Goal: Task Accomplishment & Management: Manage account settings

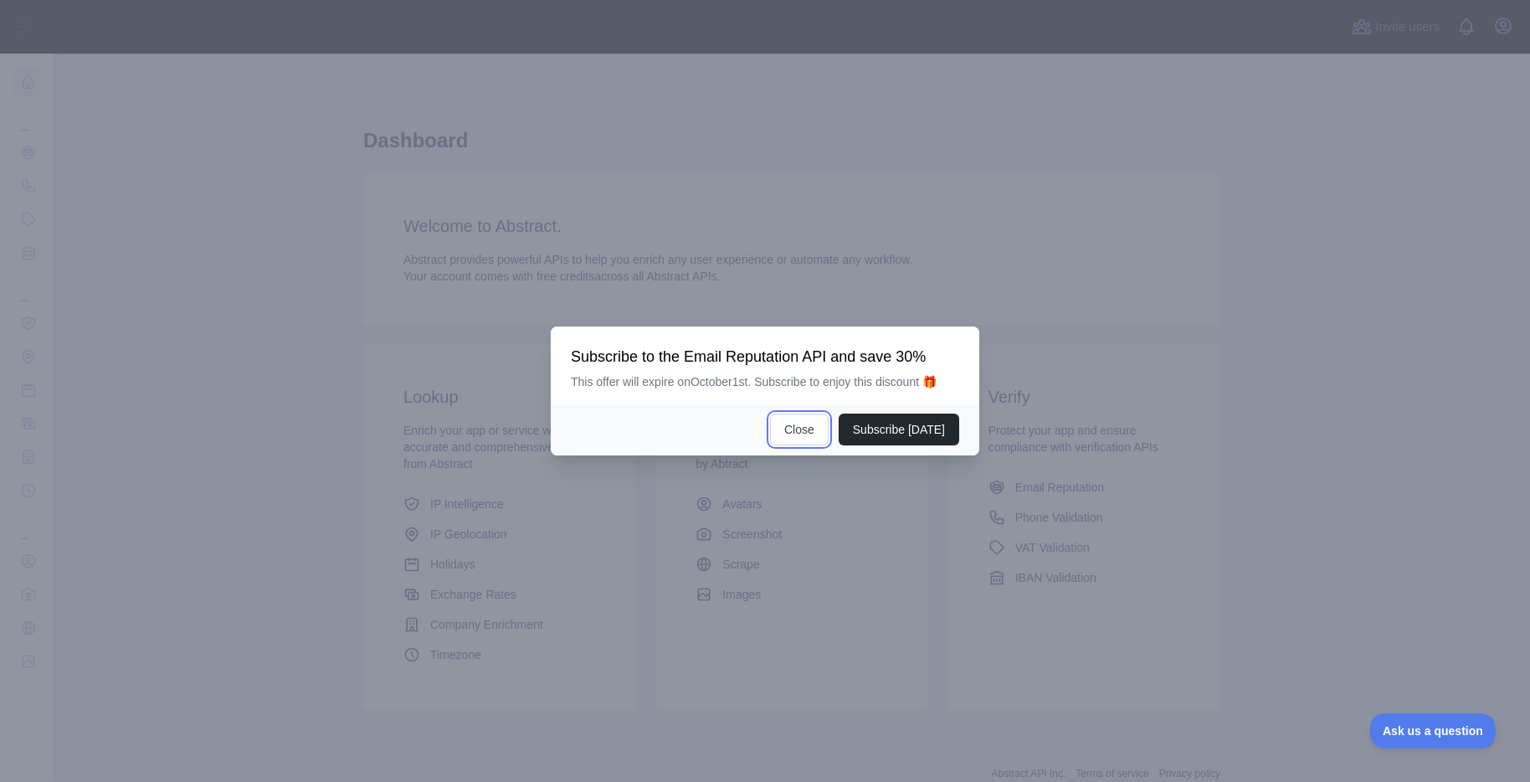
click at [800, 424] on button "Close" at bounding box center [799, 430] width 59 height 32
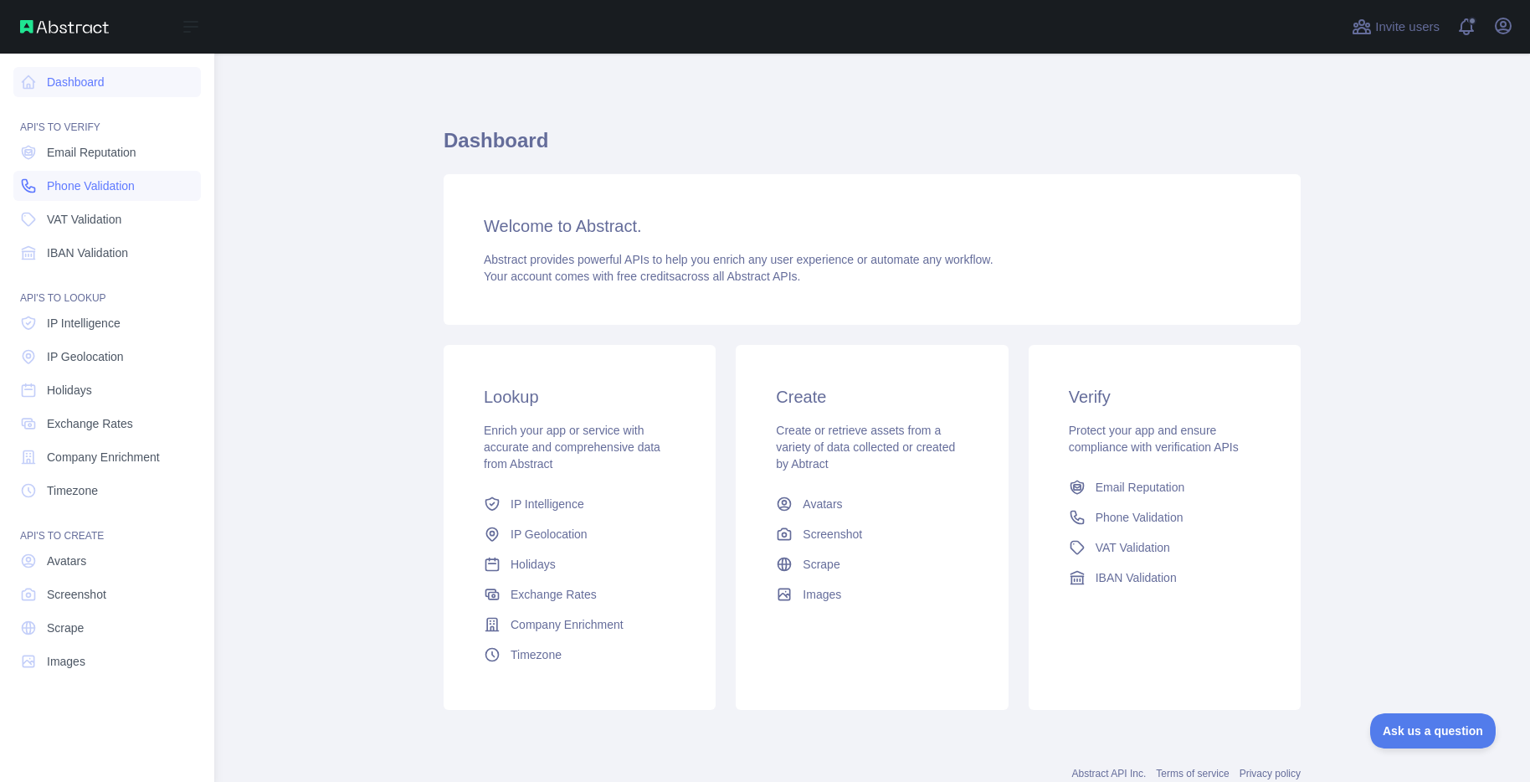
click at [61, 196] on link "Phone Validation" at bounding box center [107, 186] width 188 height 30
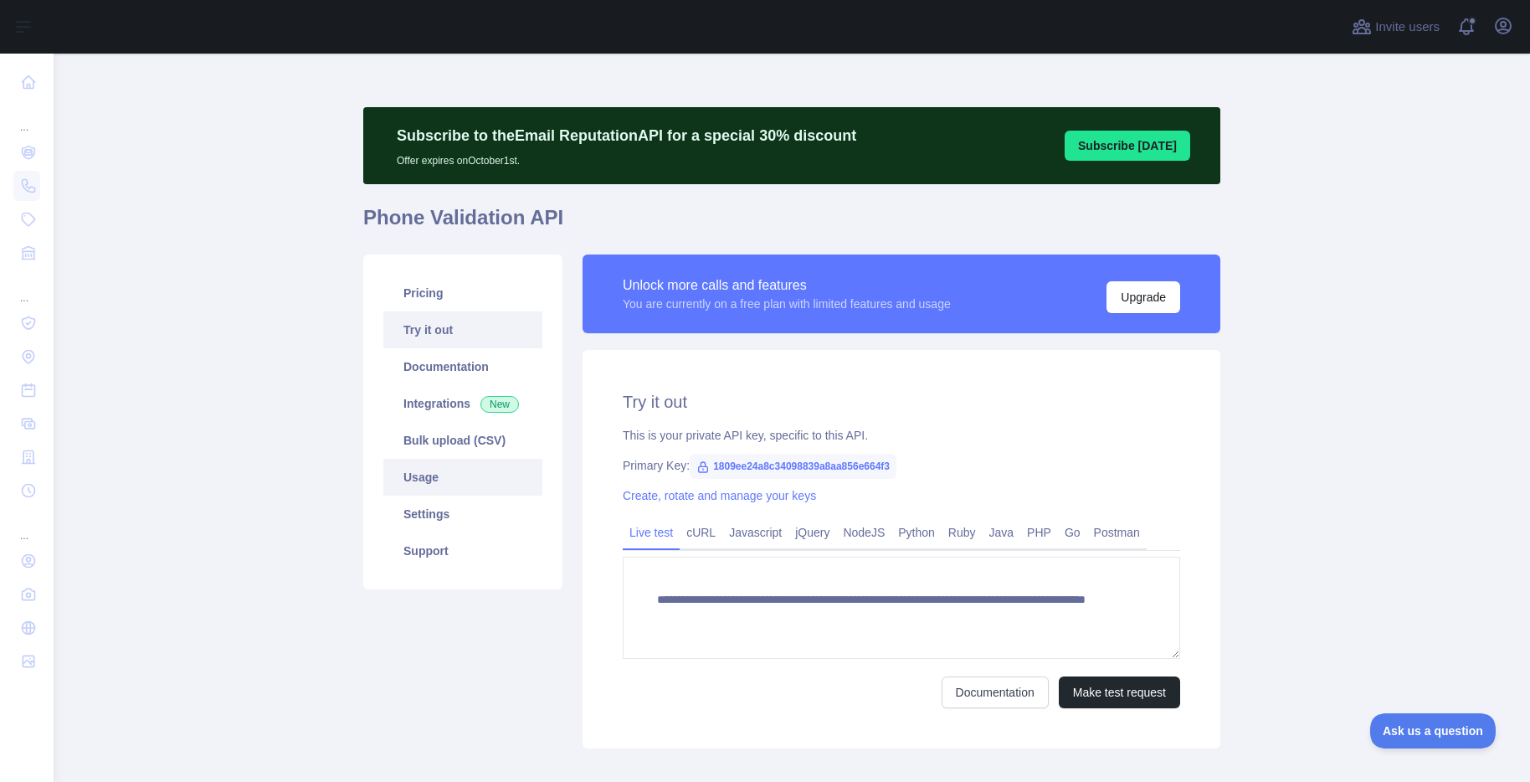
click at [426, 489] on link "Usage" at bounding box center [462, 477] width 159 height 37
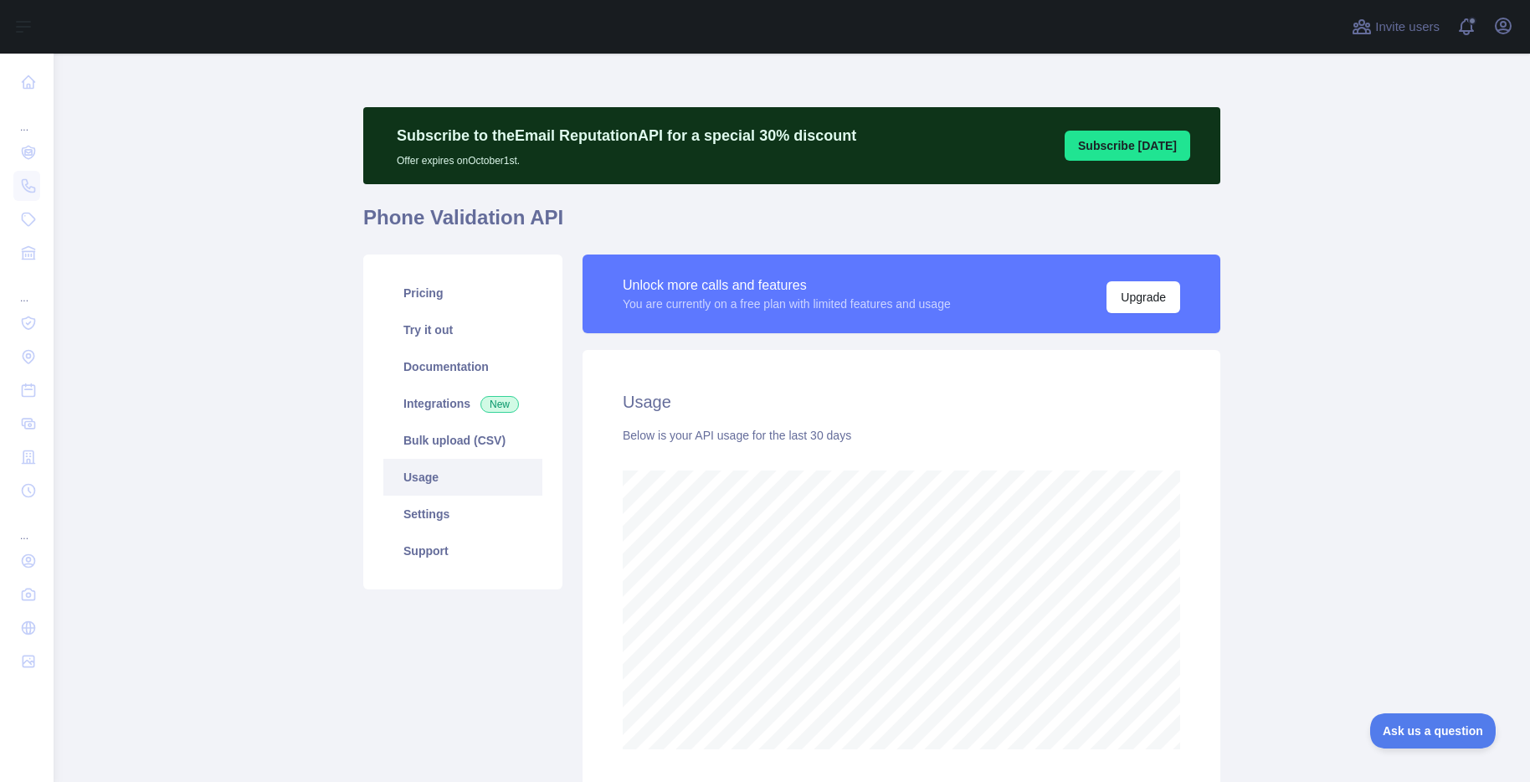
scroll to position [131, 0]
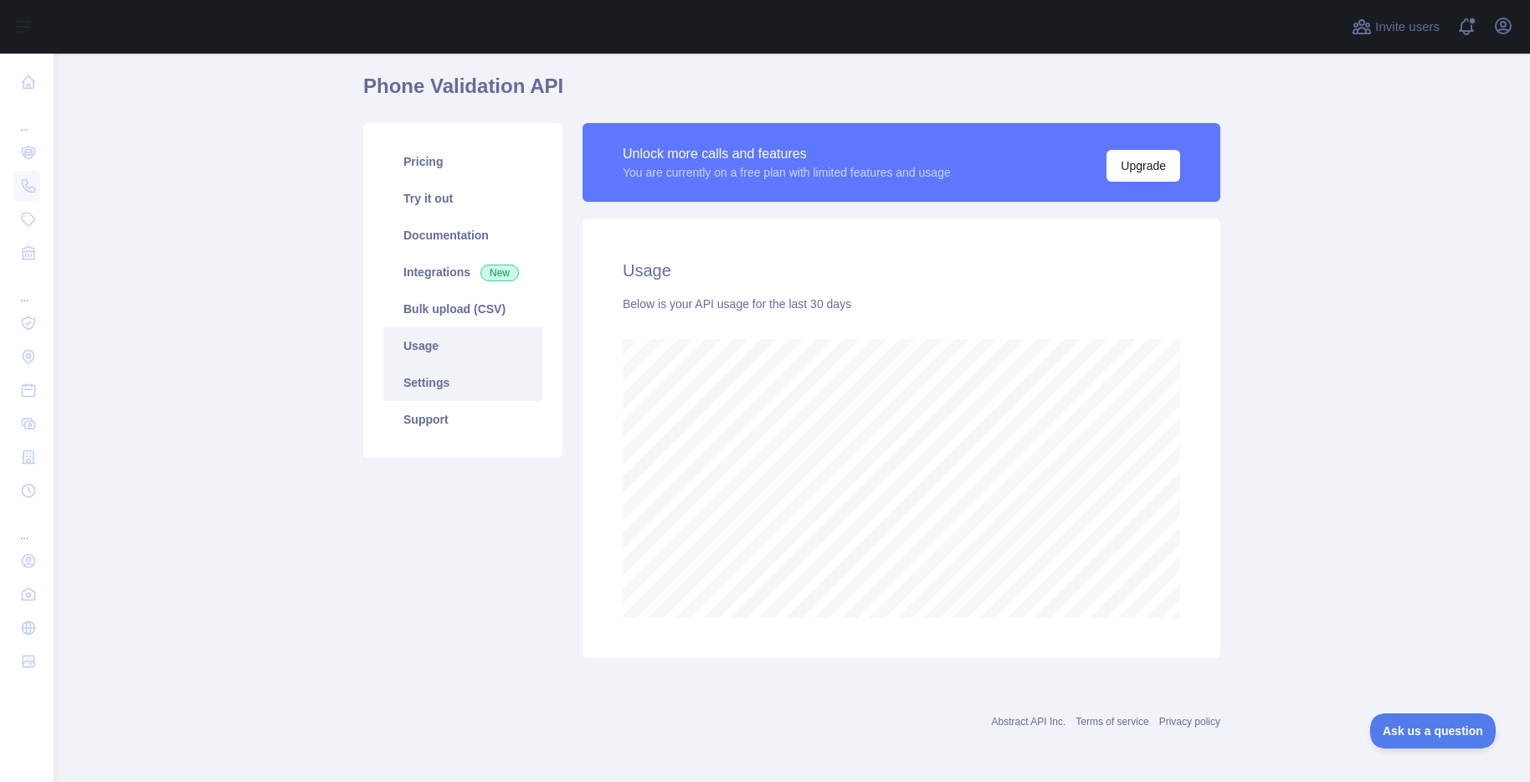
click at [427, 379] on link "Settings" at bounding box center [462, 382] width 159 height 37
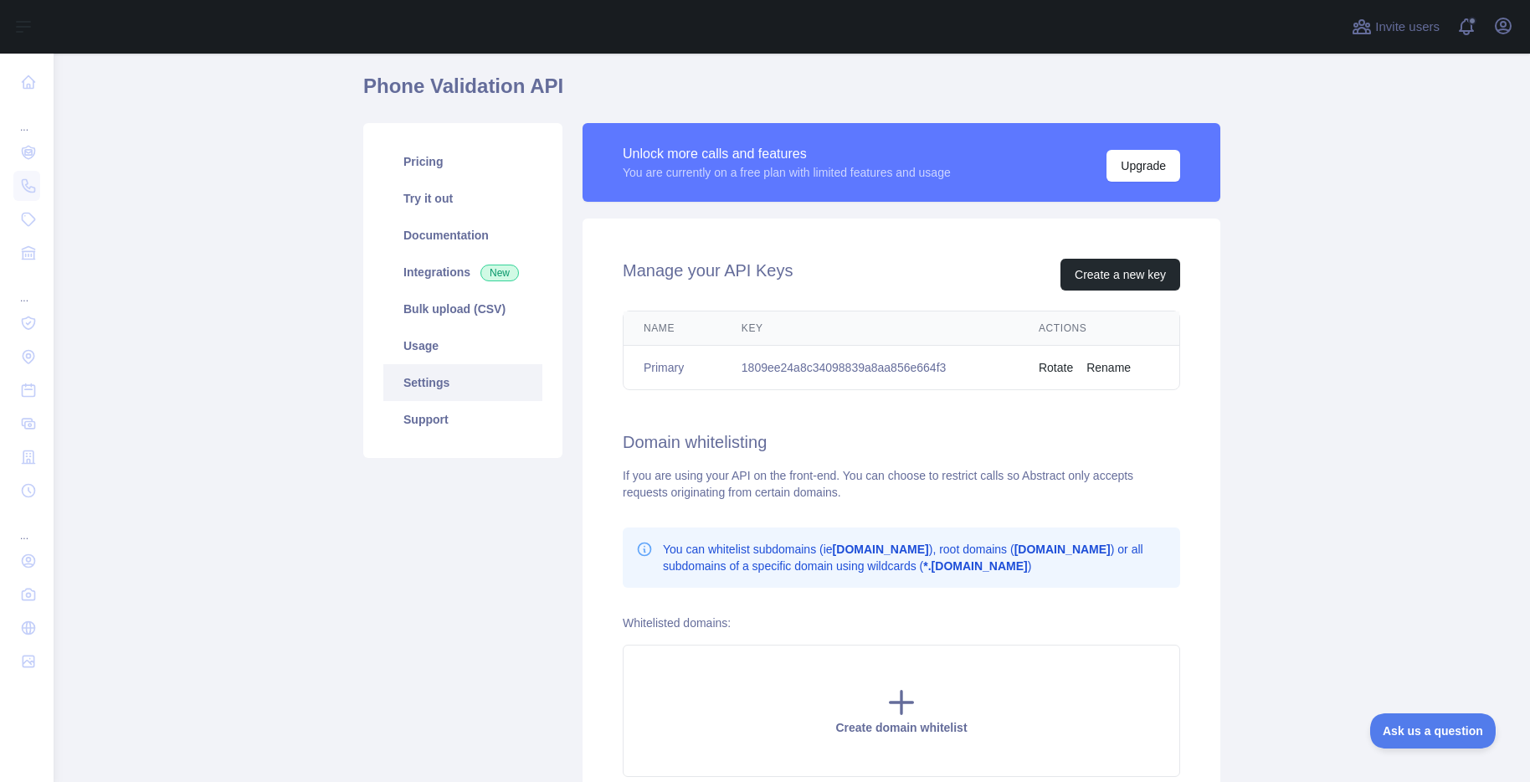
scroll to position [291, 0]
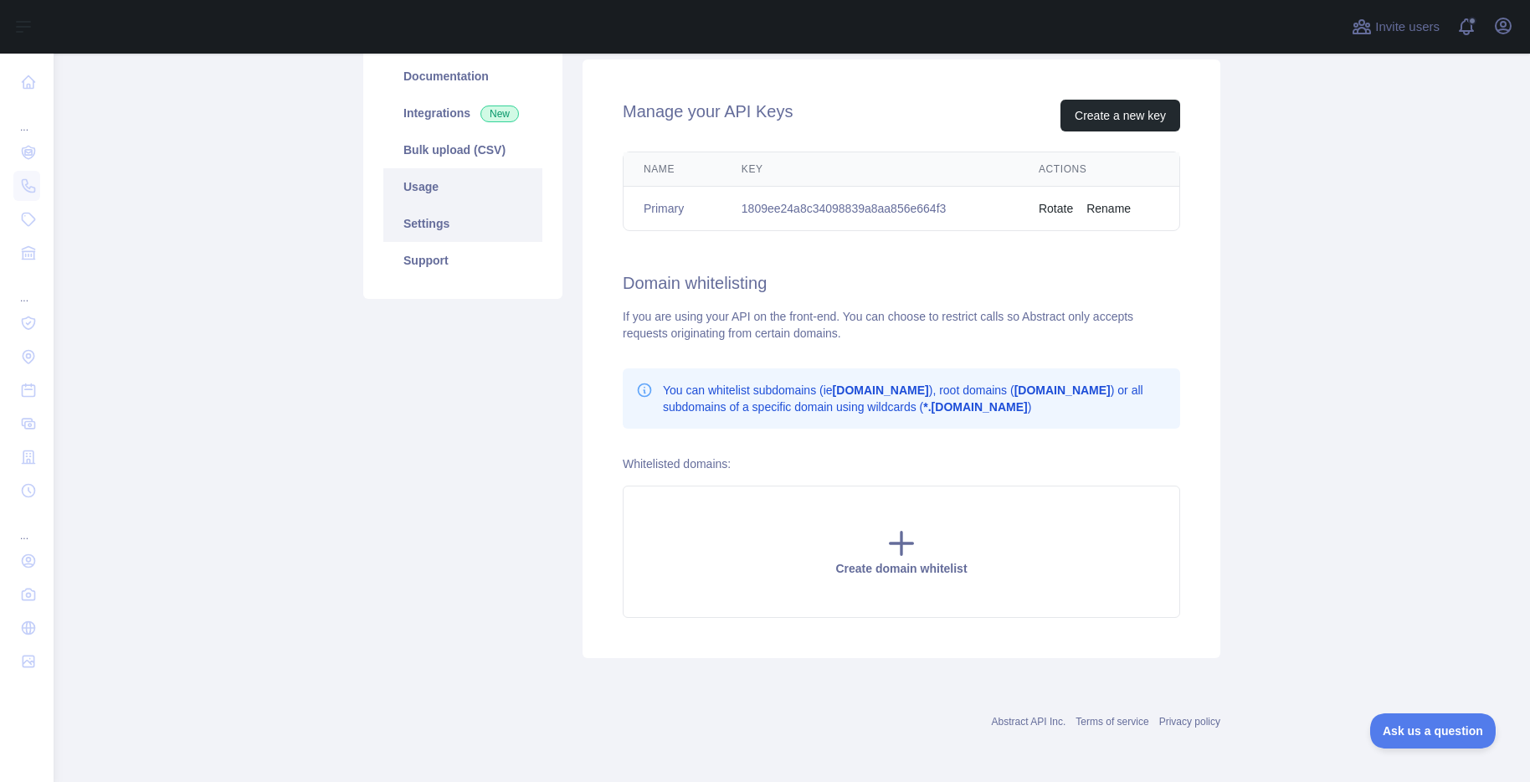
click at [429, 177] on link "Usage" at bounding box center [462, 186] width 159 height 37
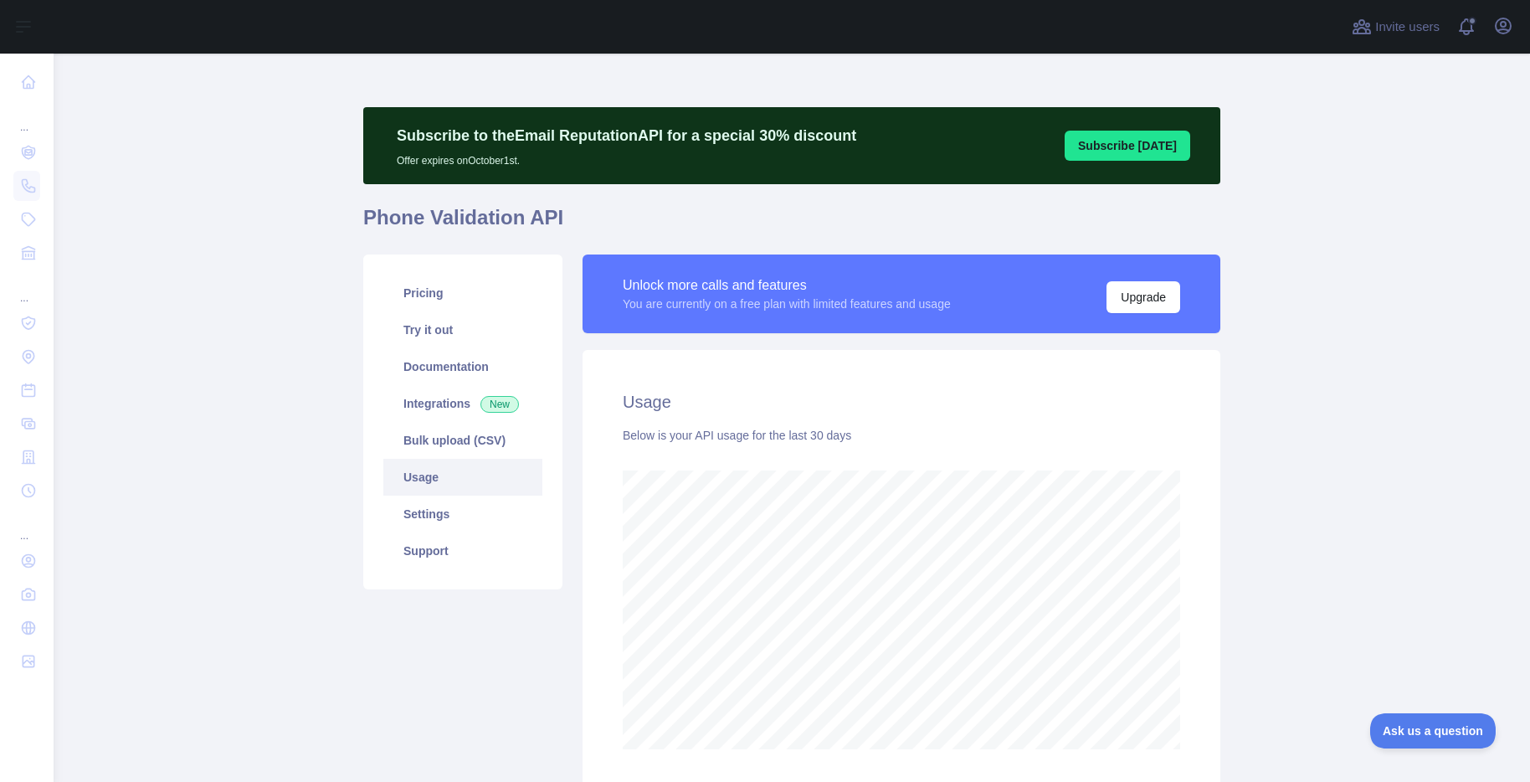
scroll to position [131, 0]
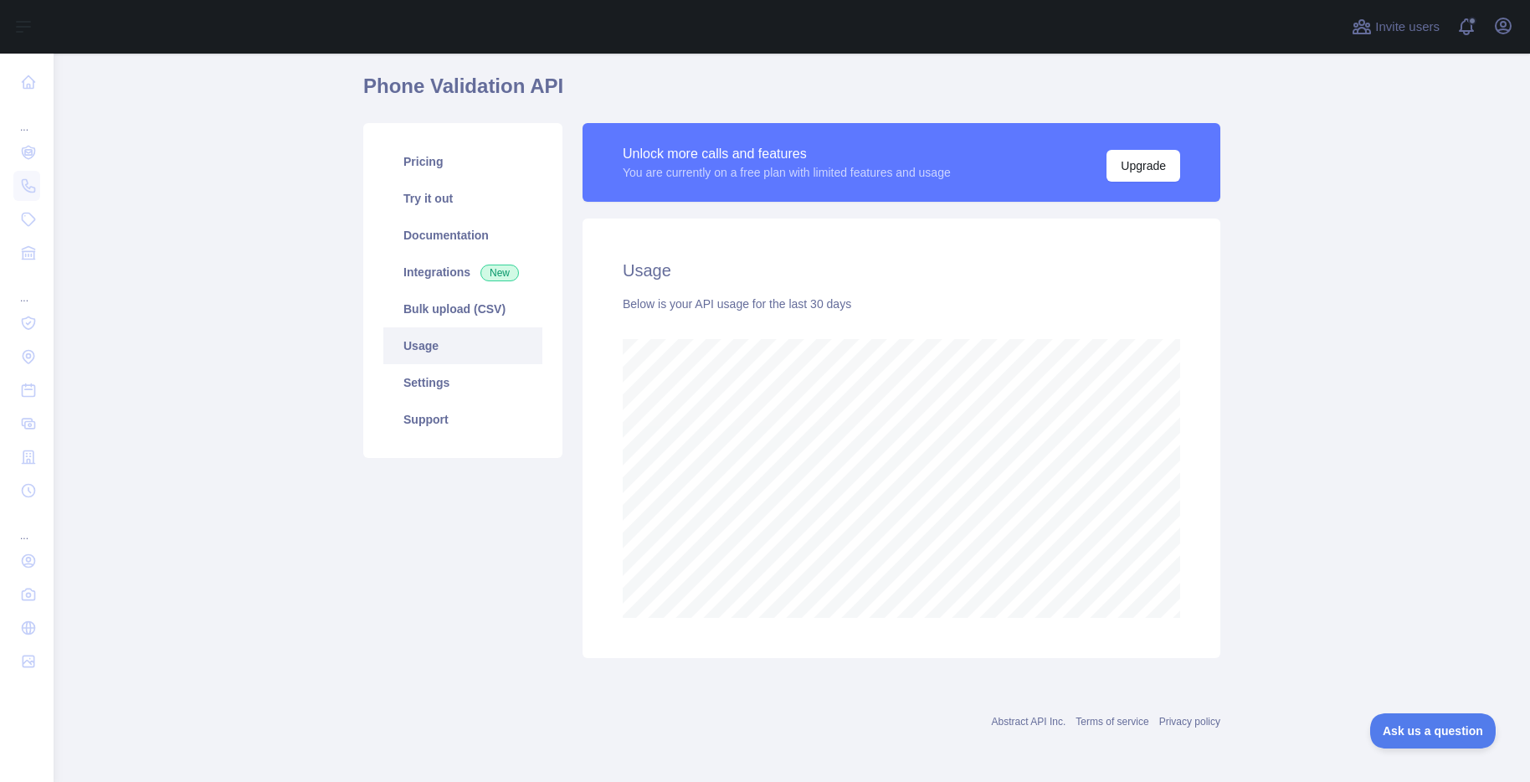
click at [642, 301] on div "Below is your API usage for the last 30 days" at bounding box center [902, 304] width 558 height 17
click at [434, 164] on link "Pricing" at bounding box center [462, 161] width 159 height 37
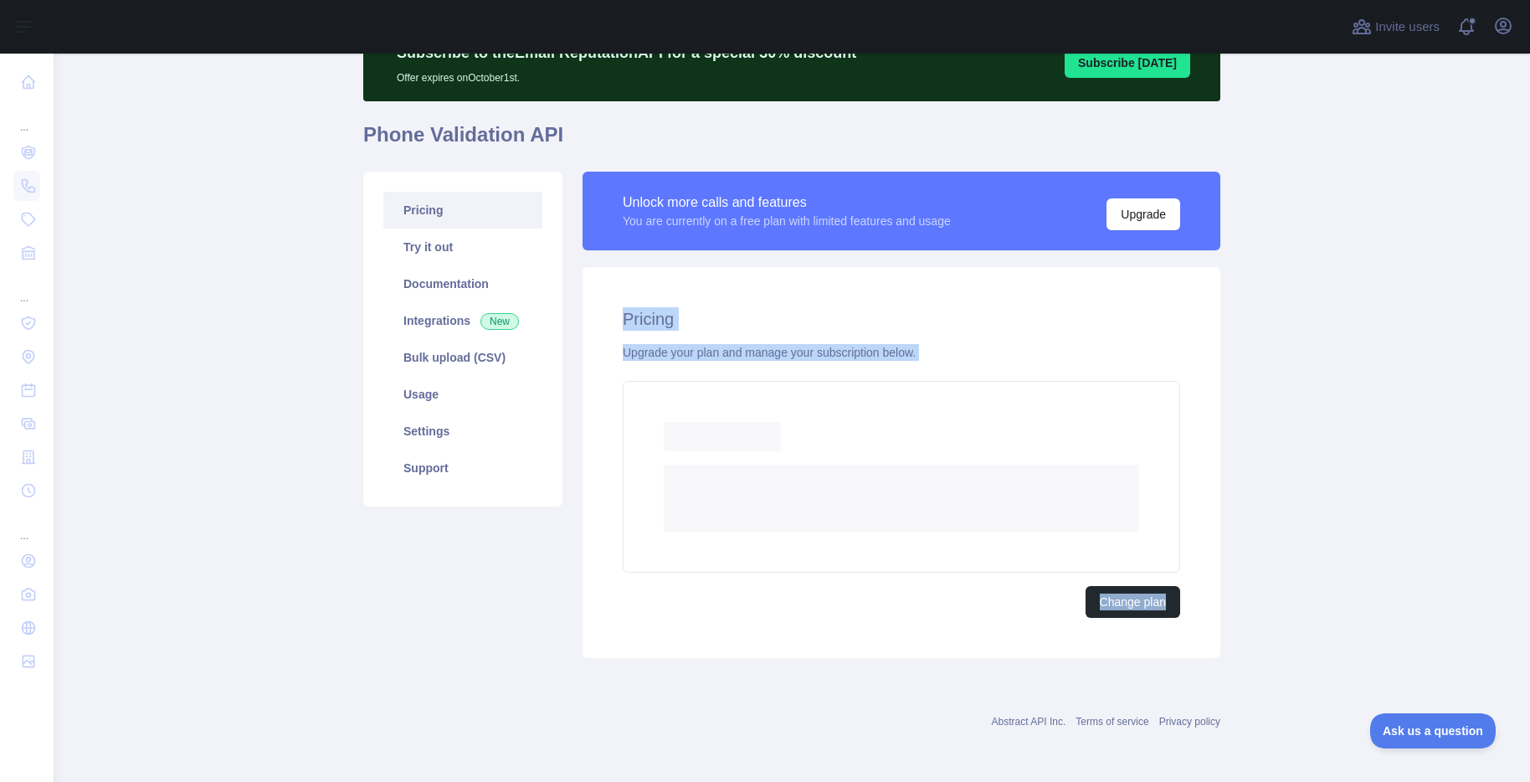
scroll to position [37, 0]
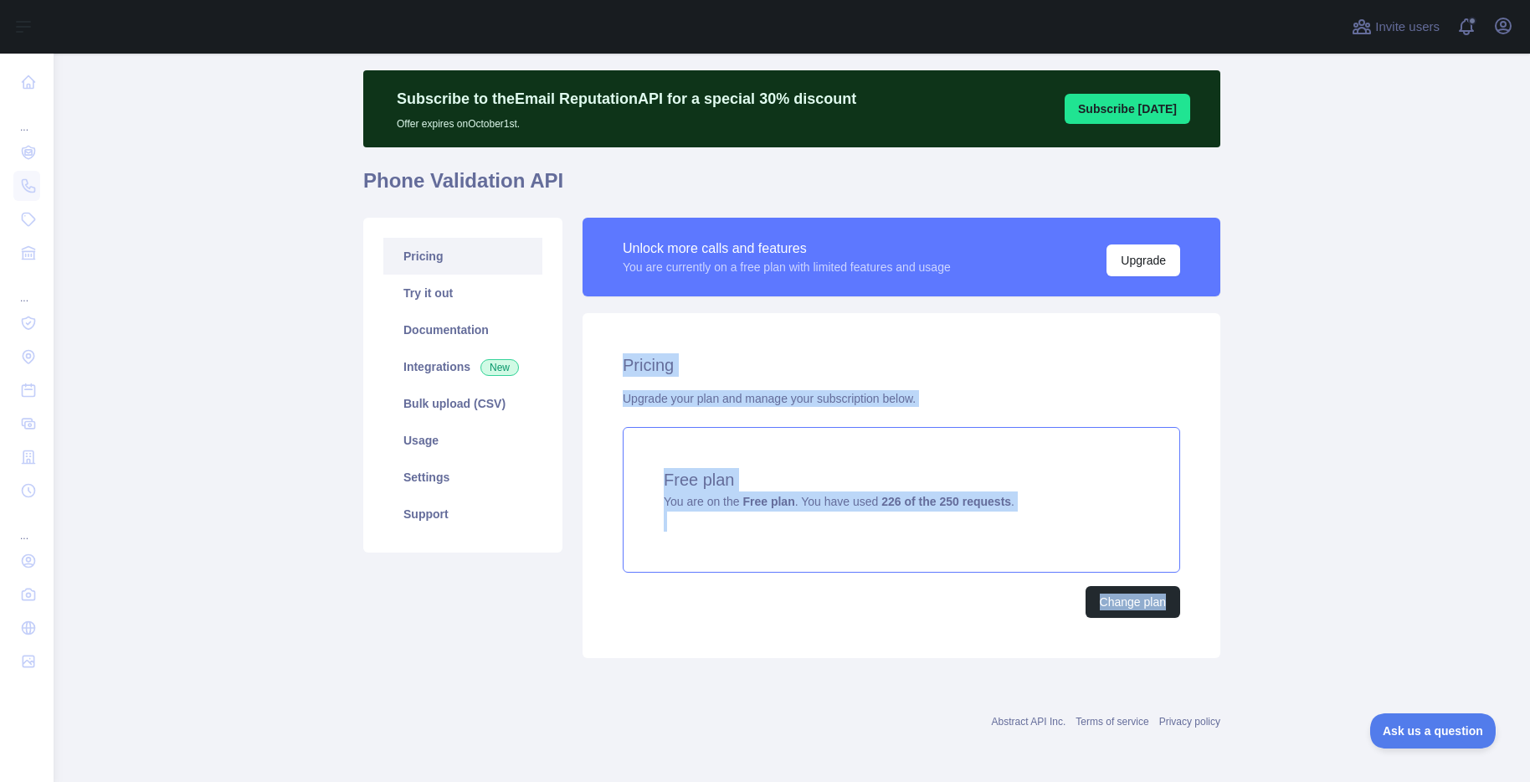
click at [926, 503] on strong "226 of the 250 requests" at bounding box center [947, 501] width 130 height 13
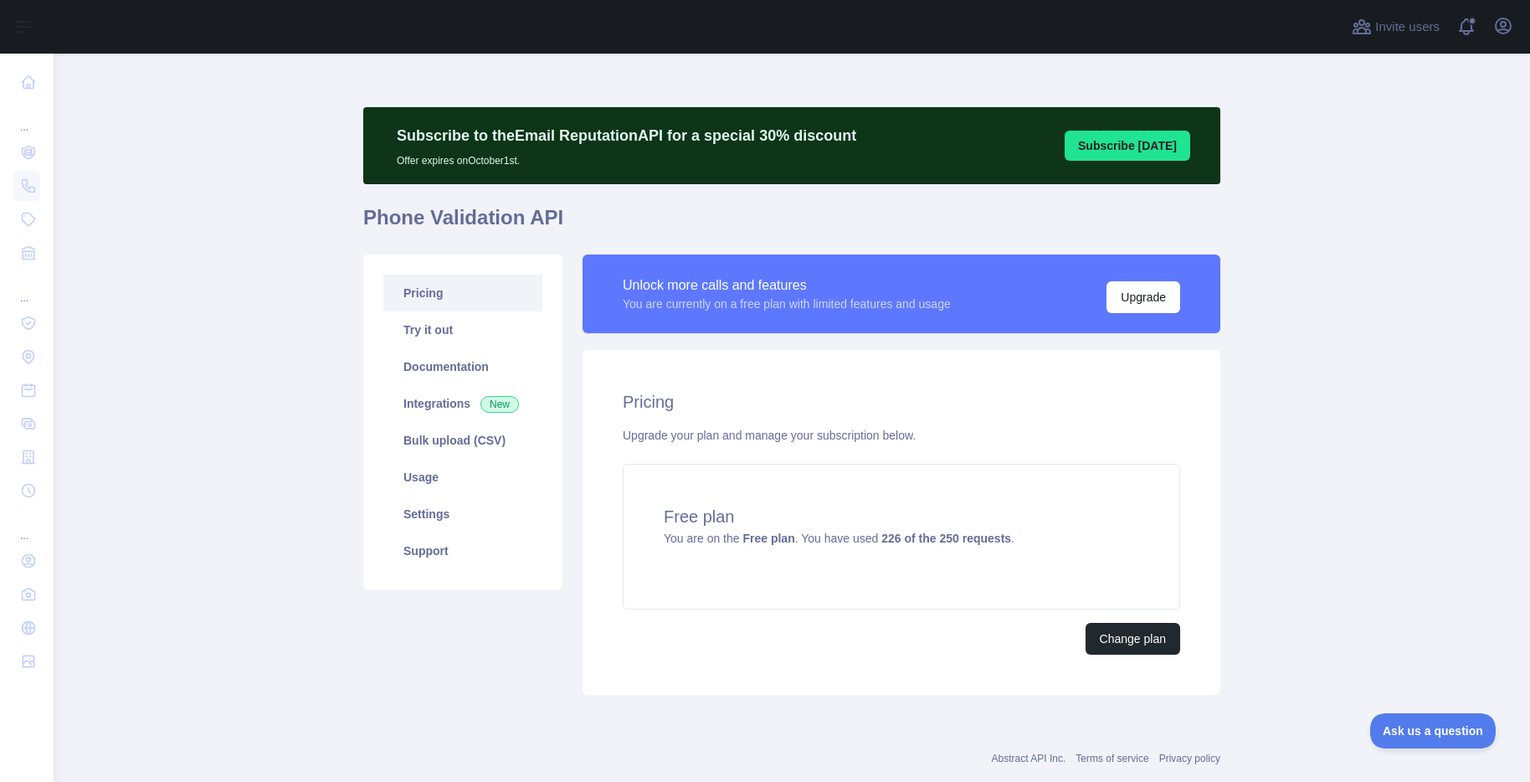
click at [1298, 337] on main "Subscribe to the Email Reputation API for a special 30 % discount Offer expires…" at bounding box center [792, 418] width 1477 height 728
drag, startPoint x: 424, startPoint y: 338, endPoint x: 414, endPoint y: 334, distance: 10.9
click at [424, 338] on link "Try it out" at bounding box center [462, 329] width 159 height 37
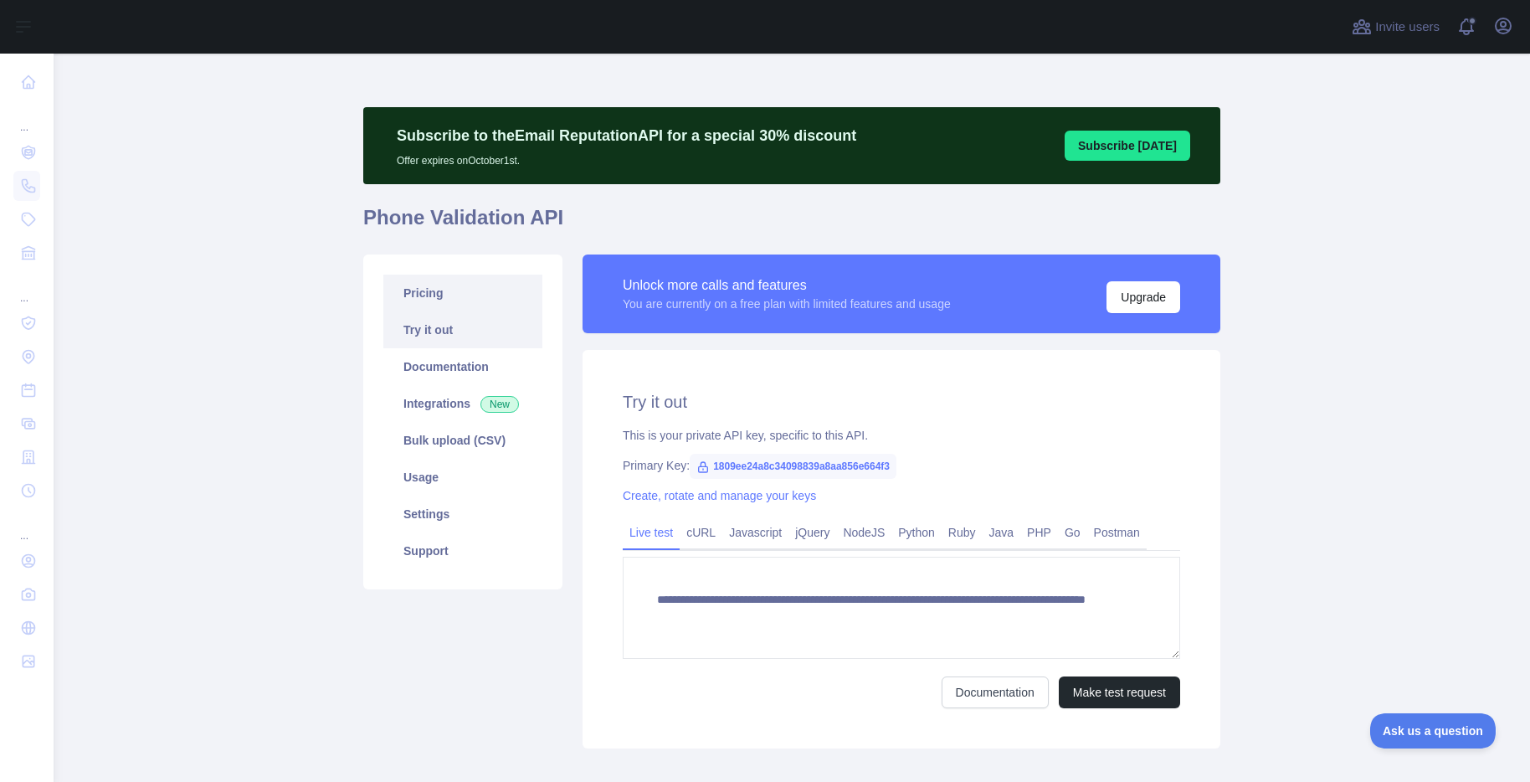
click at [422, 295] on link "Pricing" at bounding box center [462, 293] width 159 height 37
